Goal: Transaction & Acquisition: Purchase product/service

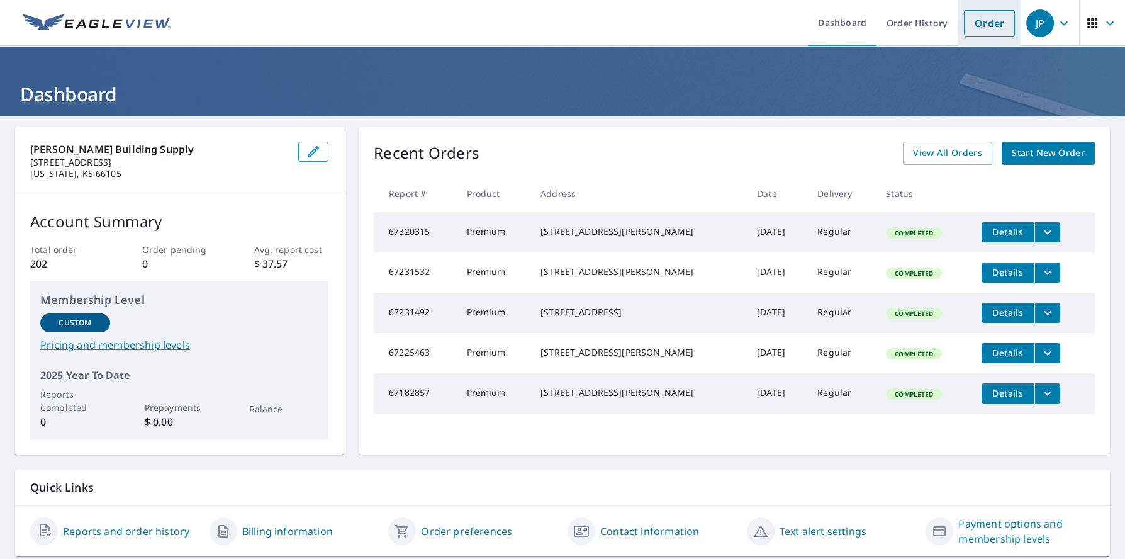
drag, startPoint x: 984, startPoint y: 24, endPoint x: 981, endPoint y: 30, distance: 6.8
click at [984, 24] on link "Order" at bounding box center [989, 23] width 51 height 26
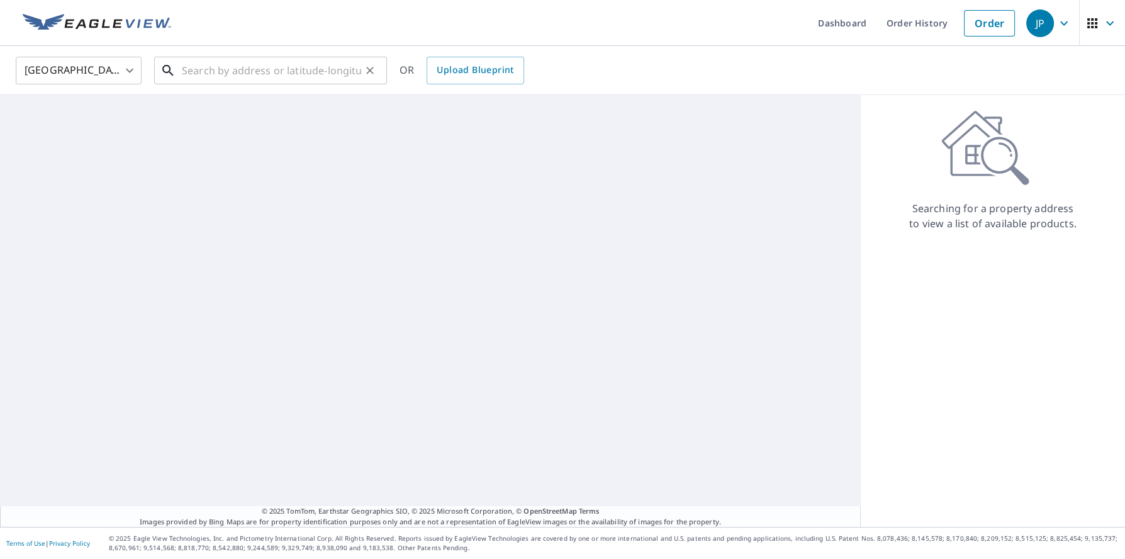
click at [215, 76] on input "text" at bounding box center [271, 70] width 179 height 35
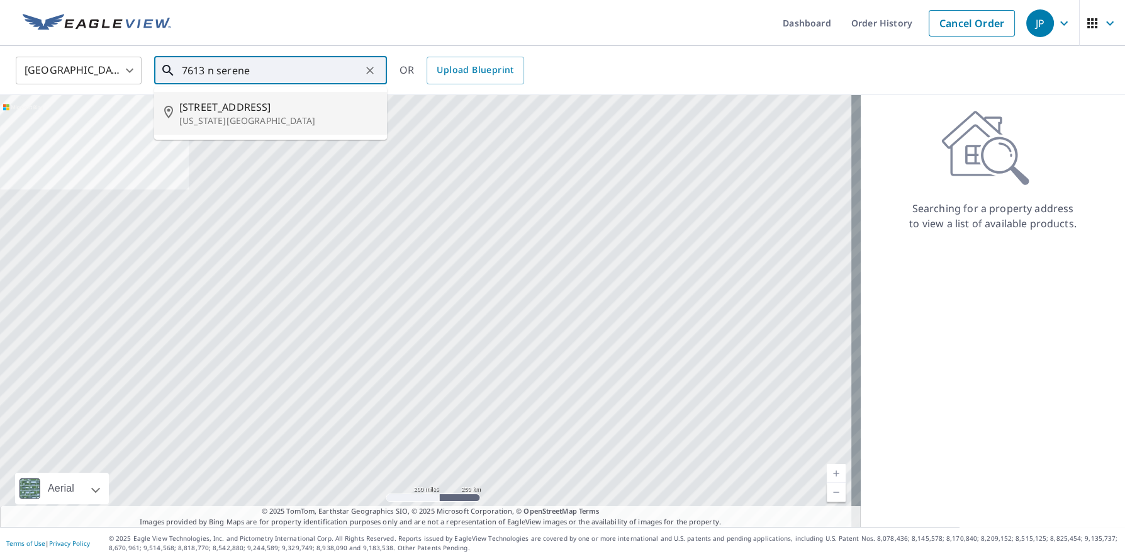
click at [225, 110] on span "[STREET_ADDRESS]" at bounding box center [278, 106] width 198 height 15
type input "[STREET_ADDRESS][US_STATE]"
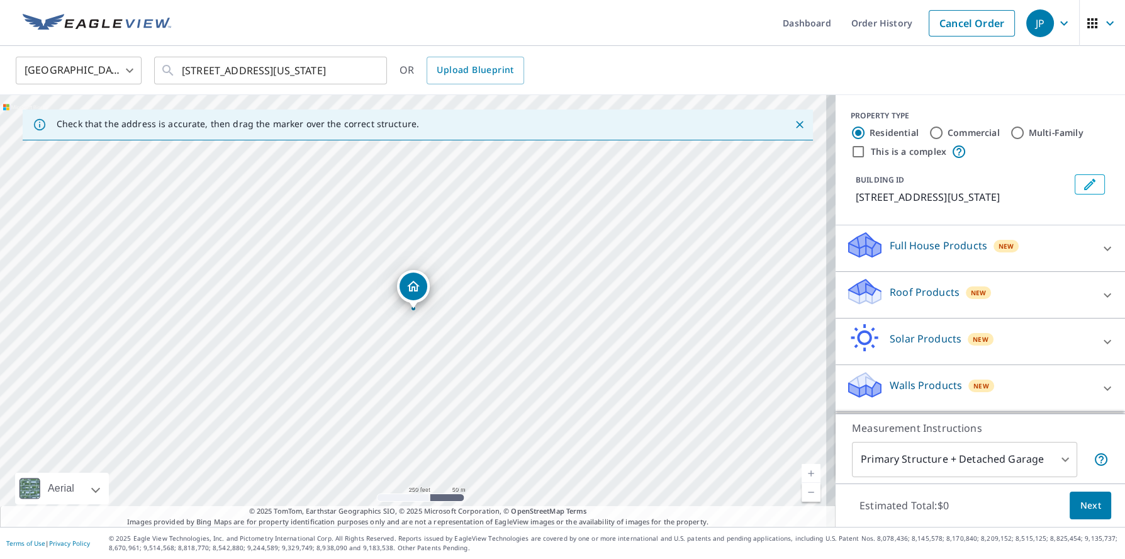
click at [902, 313] on div "Roof Products New" at bounding box center [969, 295] width 247 height 36
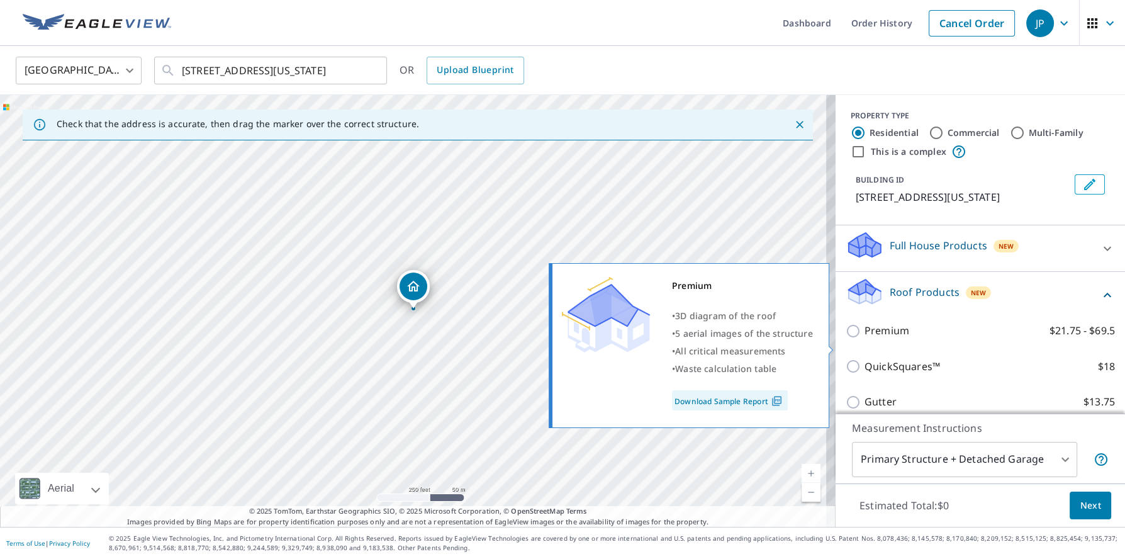
click at [846, 339] on input "Premium $21.75 - $69.5" at bounding box center [855, 330] width 19 height 15
checkbox input "true"
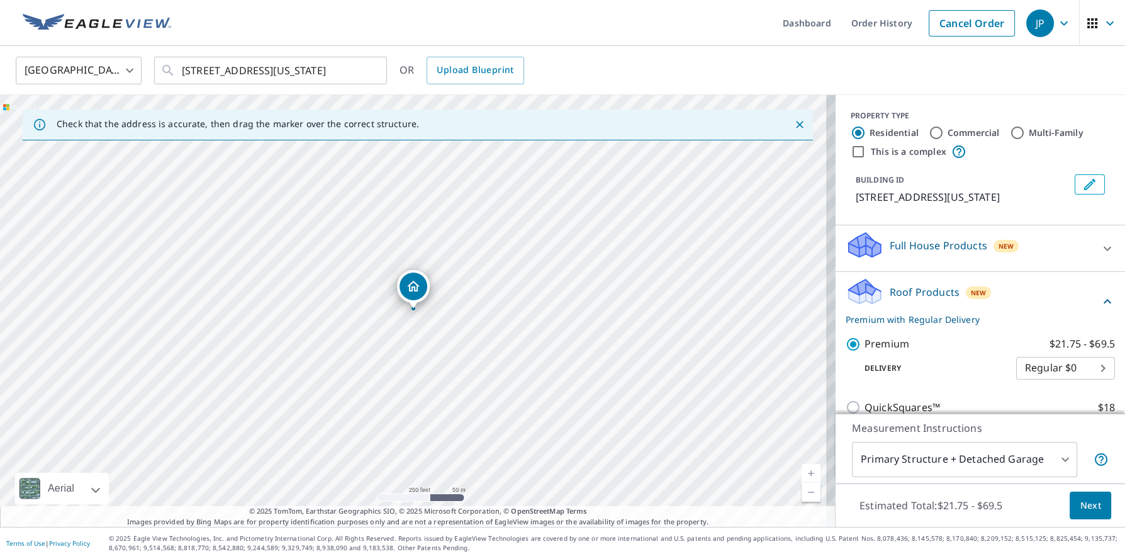
click at [1070, 502] on button "Next" at bounding box center [1091, 506] width 42 height 28
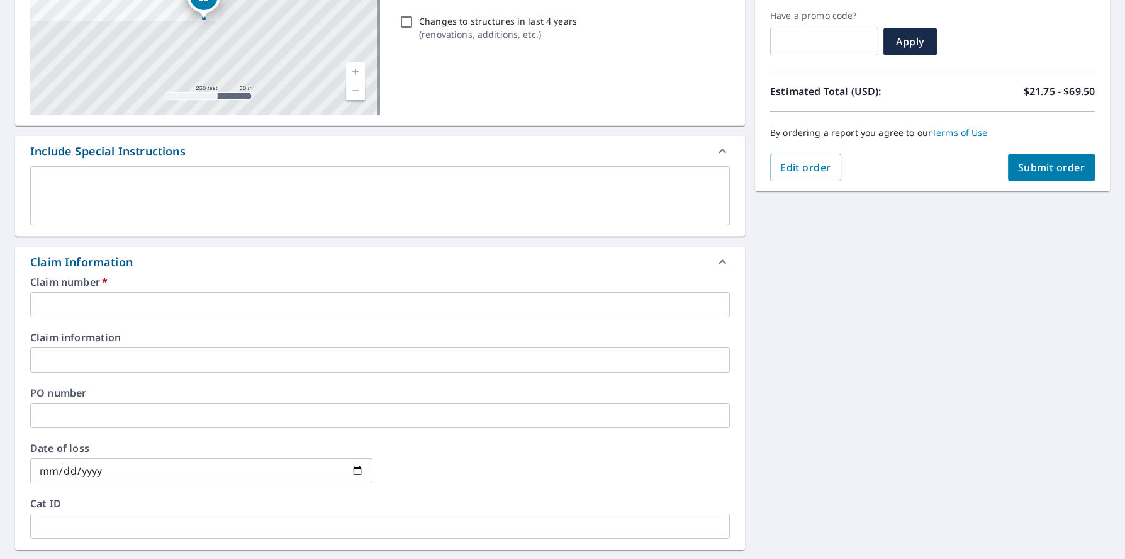
scroll to position [378, 0]
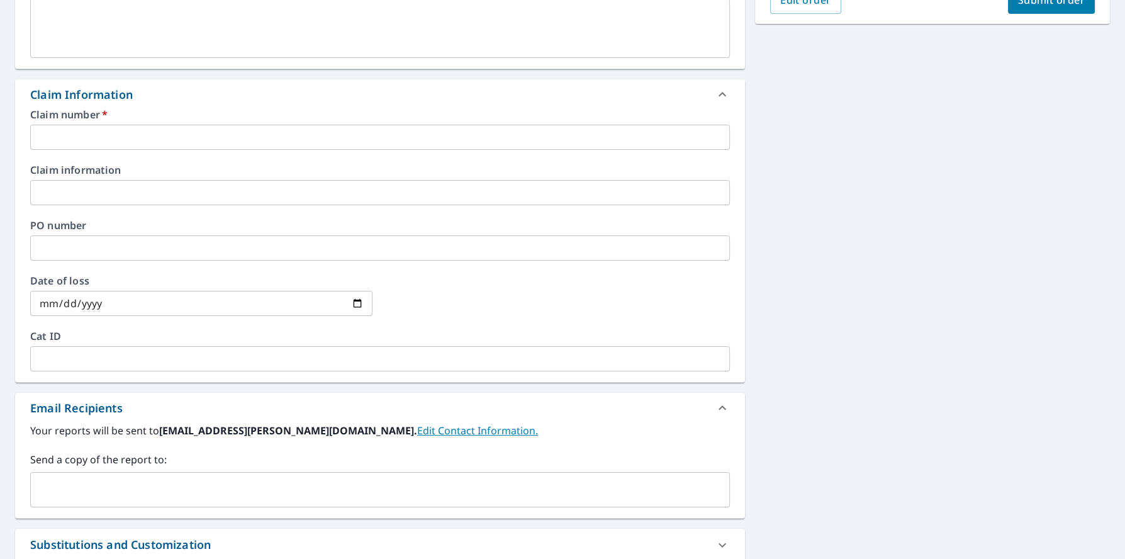
click at [95, 138] on input "text" at bounding box center [380, 137] width 700 height 25
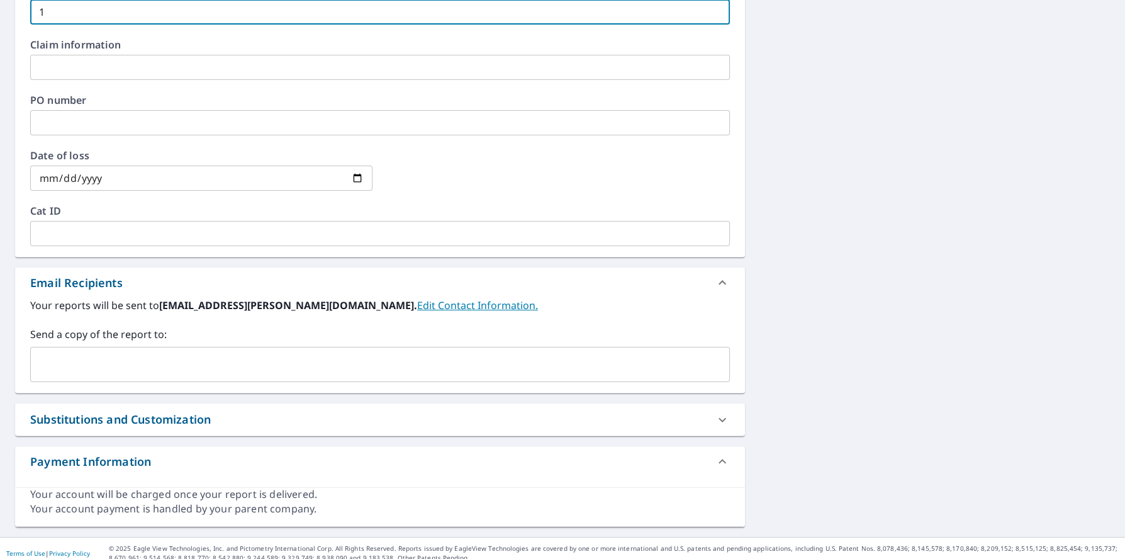
scroll to position [512, 0]
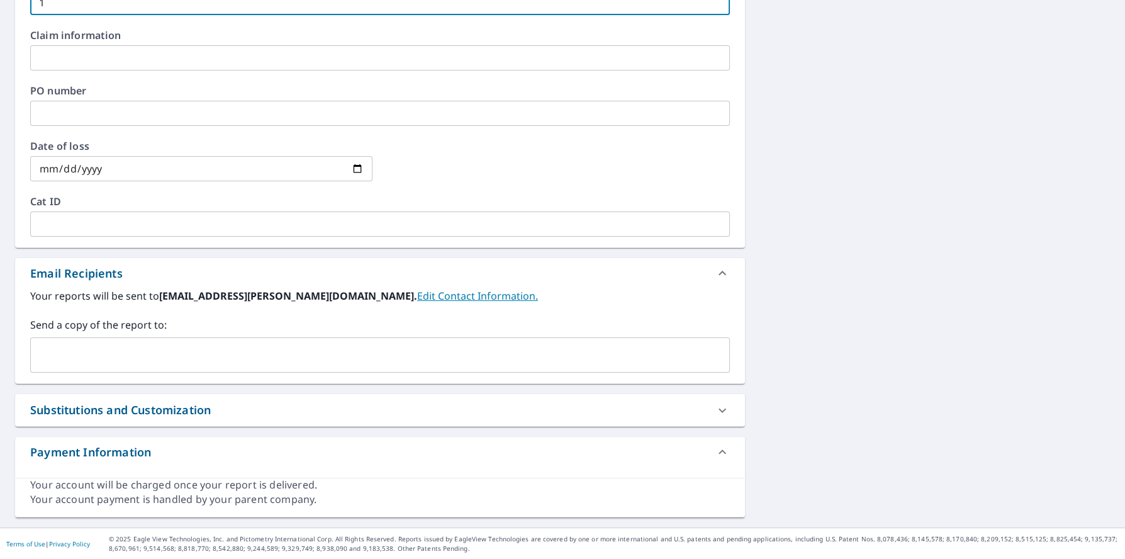
click at [123, 338] on div "​" at bounding box center [380, 354] width 700 height 35
type input "1"
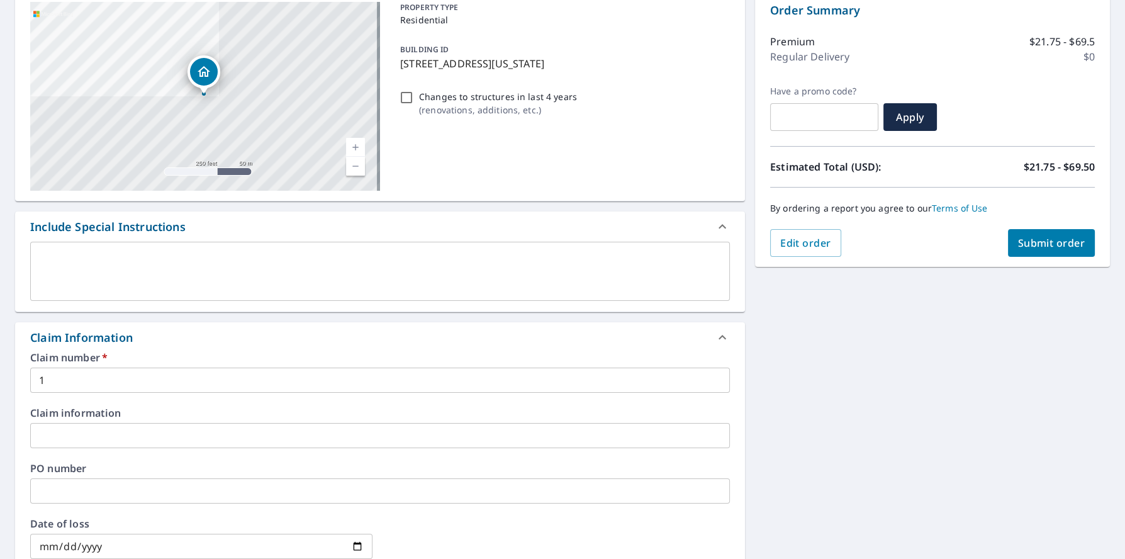
scroll to position [0, 0]
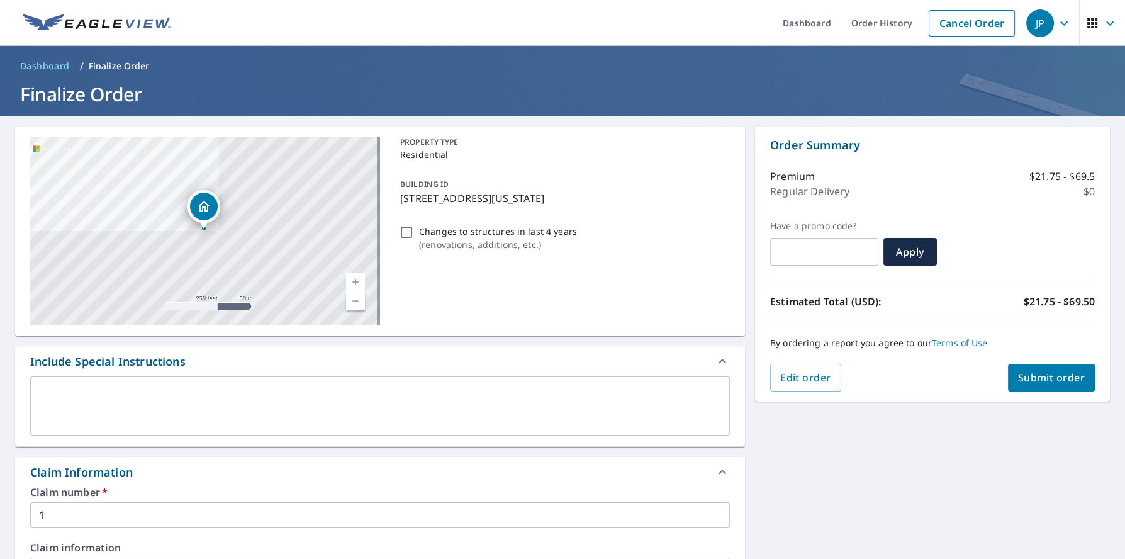
type input "[EMAIL_ADDRESS][PERSON_NAME][DOMAIN_NAME]"
click at [1018, 379] on span "Submit order" at bounding box center [1051, 378] width 67 height 14
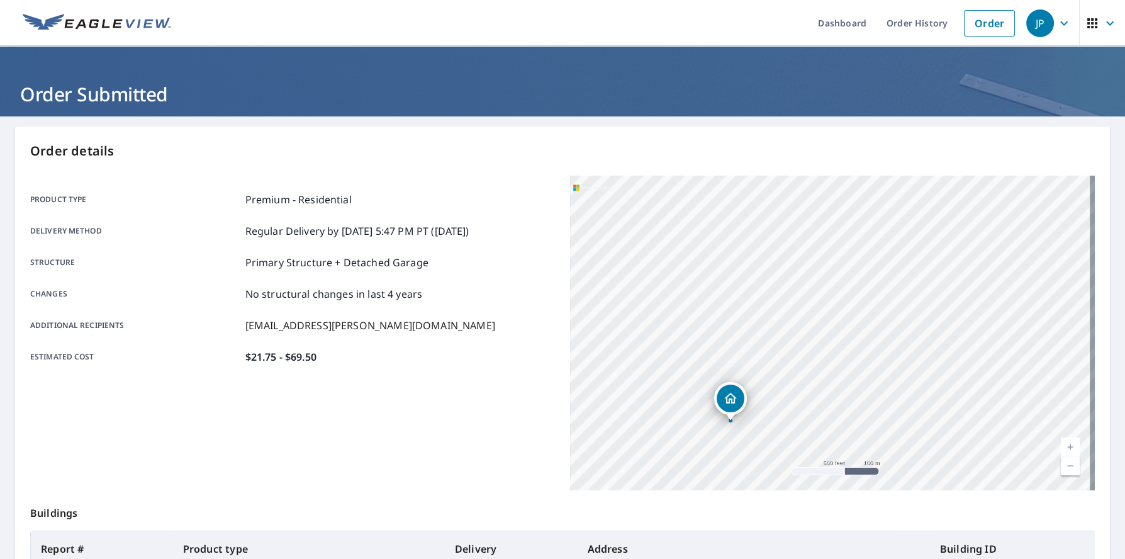
drag, startPoint x: 858, startPoint y: 300, endPoint x: 818, endPoint y: 439, distance: 145.0
click at [818, 439] on div "[STREET_ADDRESS][US_STATE]" at bounding box center [832, 333] width 525 height 315
drag, startPoint x: 873, startPoint y: 369, endPoint x: 936, endPoint y: 354, distance: 65.3
click at [936, 354] on div "[STREET_ADDRESS][US_STATE]" at bounding box center [832, 333] width 525 height 315
click at [511, 169] on div "Order details Product type Premium - Residential Delivery method Regular Delive…" at bounding box center [562, 412] width 1095 height 572
